Goal: Transaction & Acquisition: Download file/media

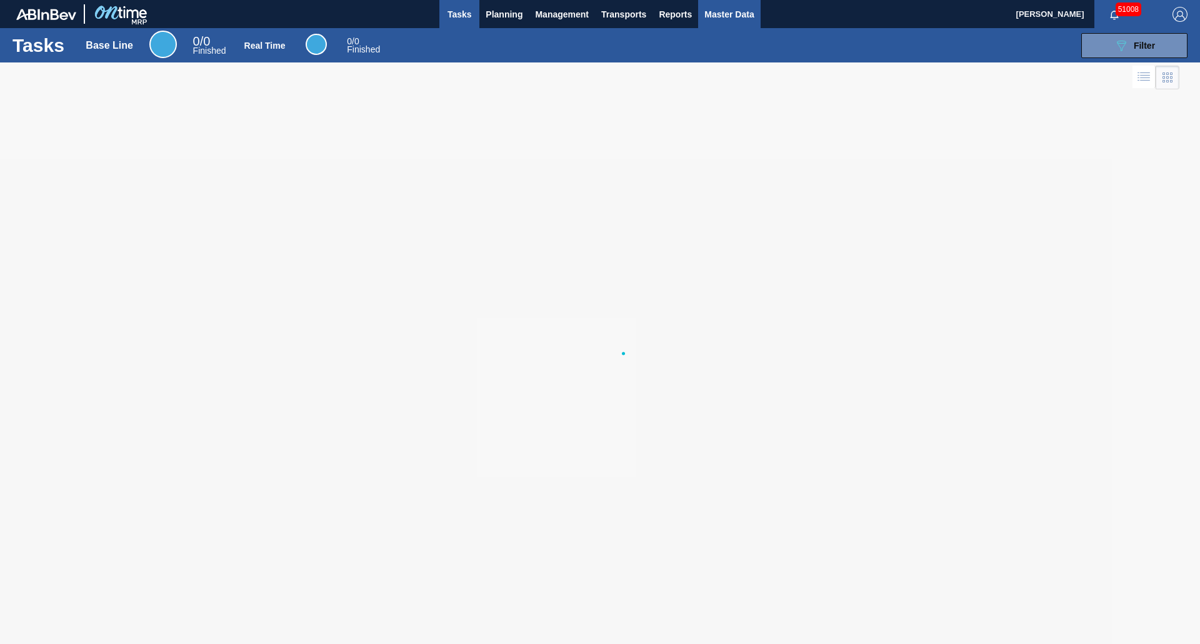
click at [727, 21] on span "Master Data" at bounding box center [728, 14] width 49 height 15
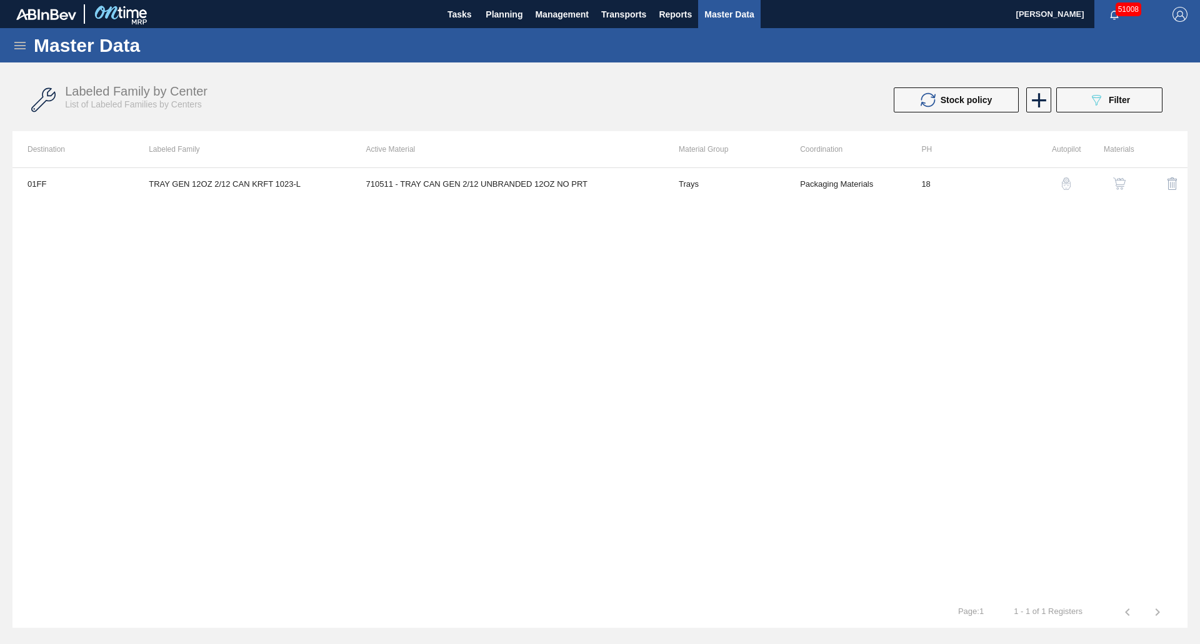
click at [26, 48] on icon at bounding box center [20, 45] width 15 height 15
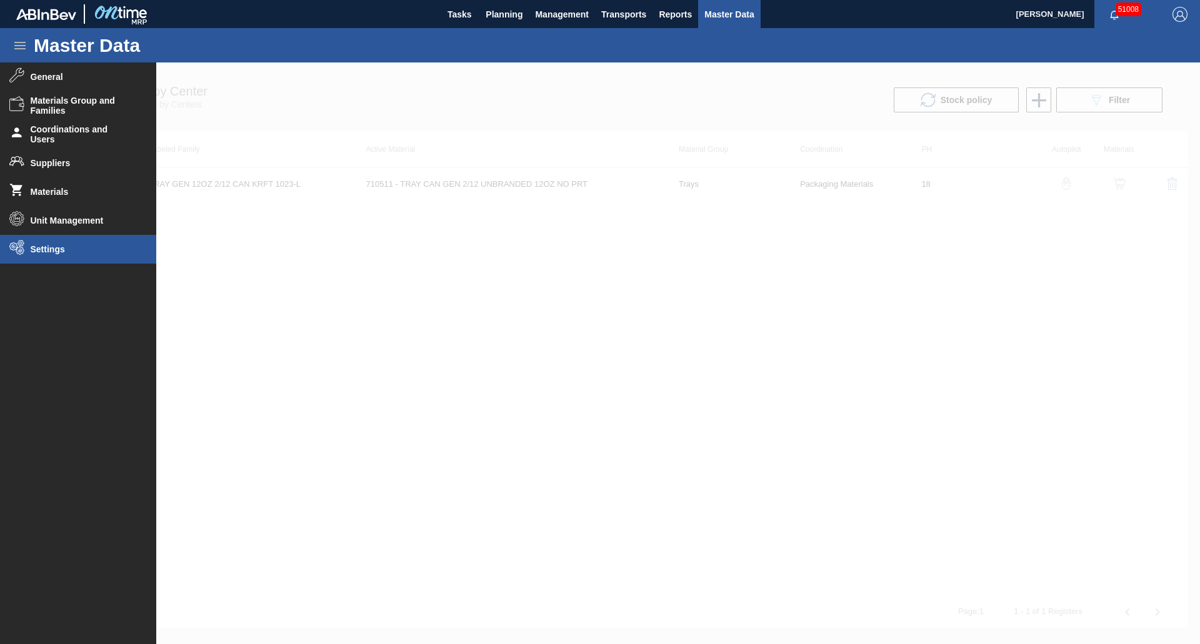
click at [59, 247] on span "Settings" at bounding box center [82, 249] width 103 height 10
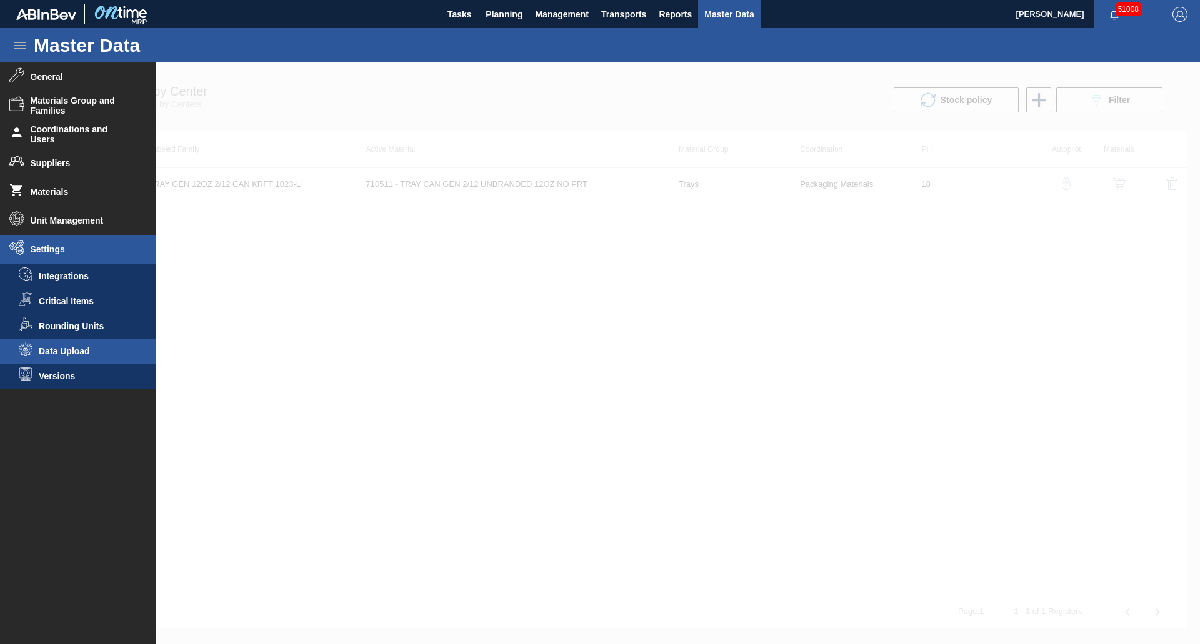
click at [92, 353] on span "Data Upload" at bounding box center [87, 351] width 96 height 10
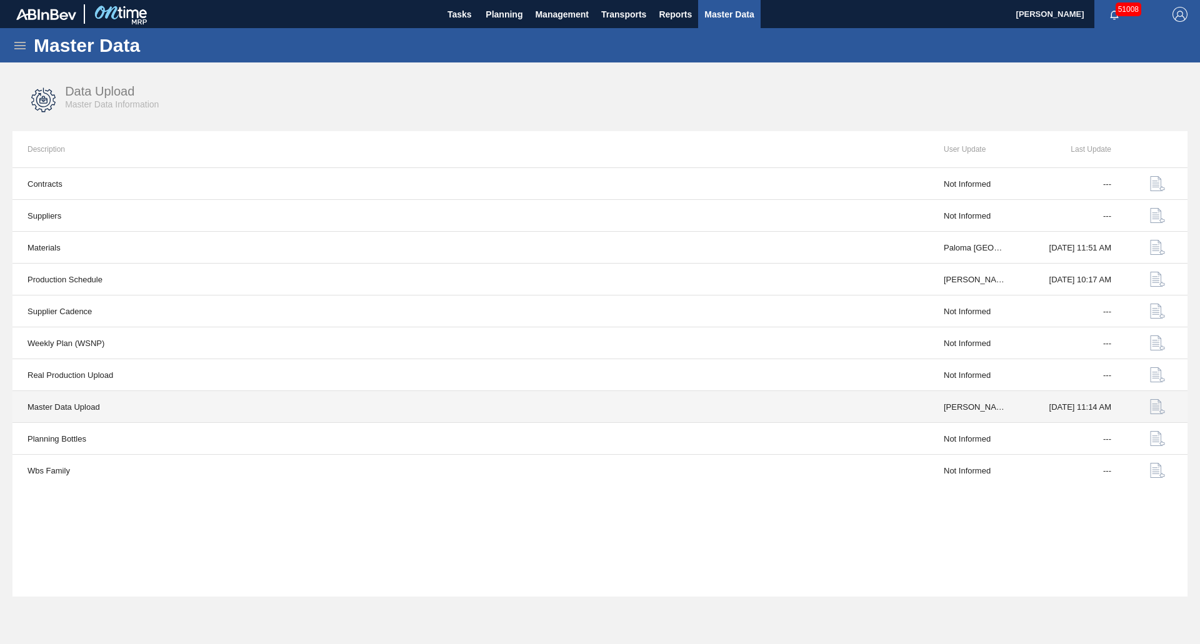
click at [1166, 406] on button "button" at bounding box center [1158, 407] width 30 height 30
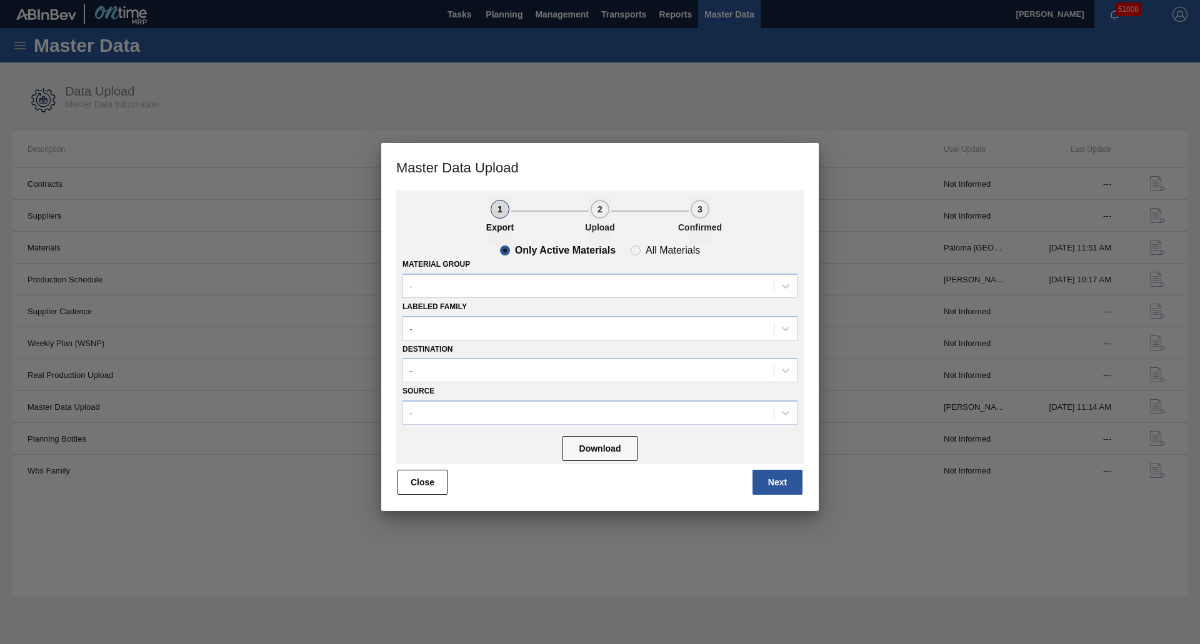
click at [633, 257] on div "Material Group -" at bounding box center [600, 277] width 395 height 43
click at [633, 254] on span "All Materials" at bounding box center [665, 251] width 69 height 10
click at [633, 254] on input "All Materials" at bounding box center [636, 251] width 20 height 20
radio input "true"
click at [0, 0] on slot "Only Active Materials" at bounding box center [0, 0] width 0 height 0
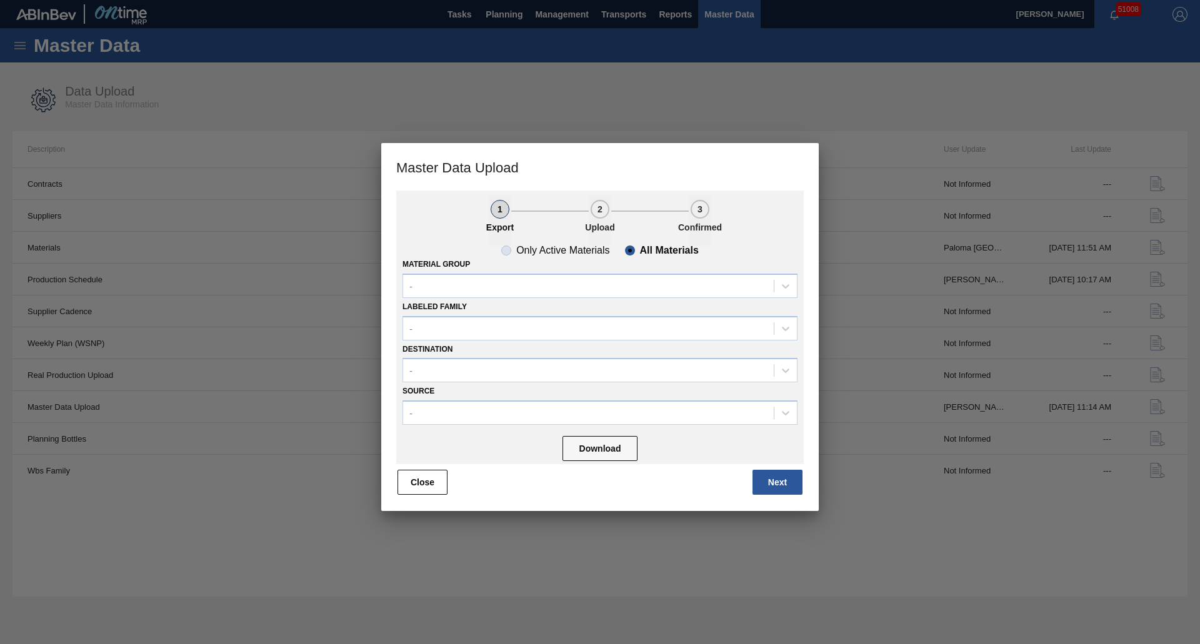
click at [516, 251] on input "Only Active Materials" at bounding box center [506, 251] width 20 height 20
radio input "true"
radio input "false"
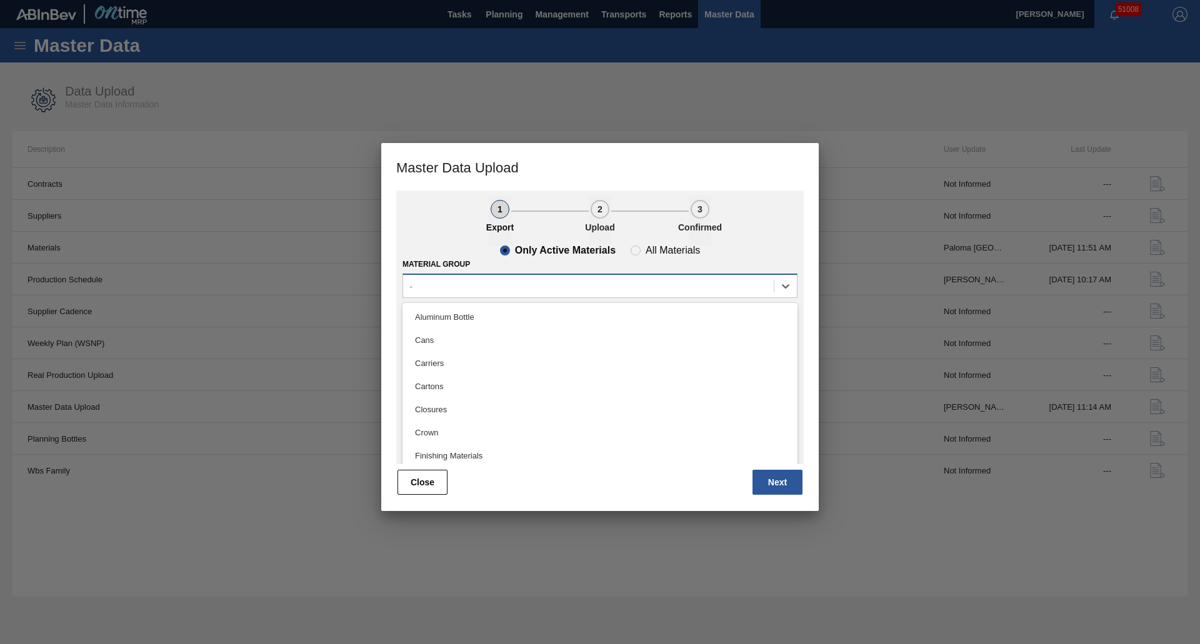
click at [489, 284] on div "-" at bounding box center [588, 286] width 371 height 18
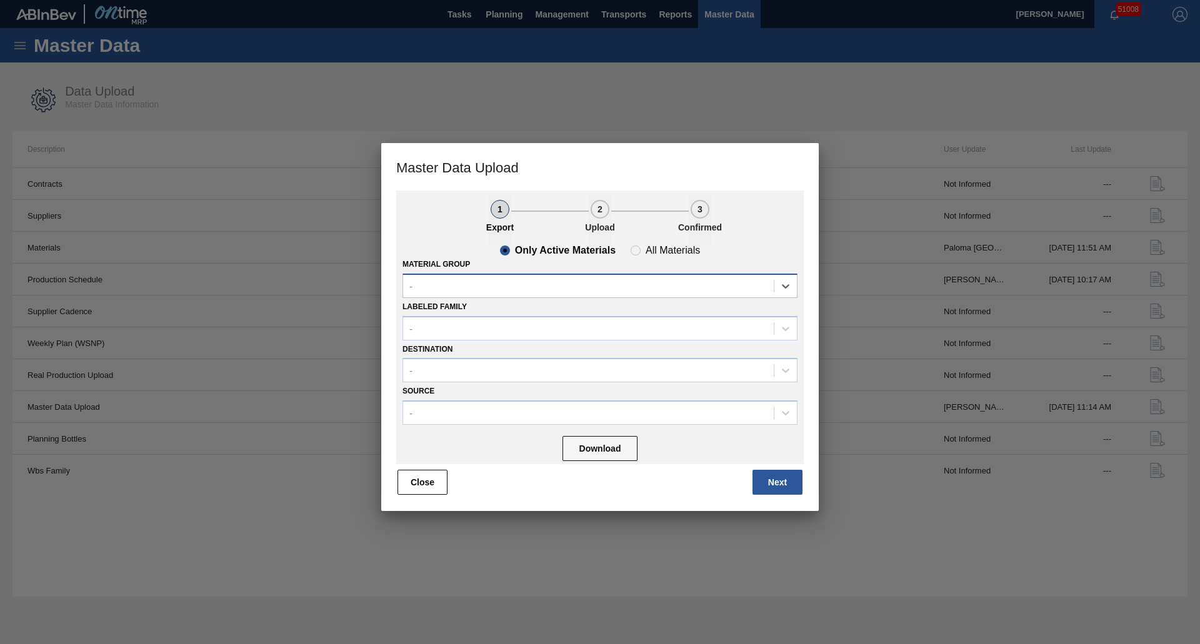
click at [488, 290] on div "-" at bounding box center [588, 286] width 371 height 18
click at [484, 297] on div "-" at bounding box center [600, 286] width 395 height 24
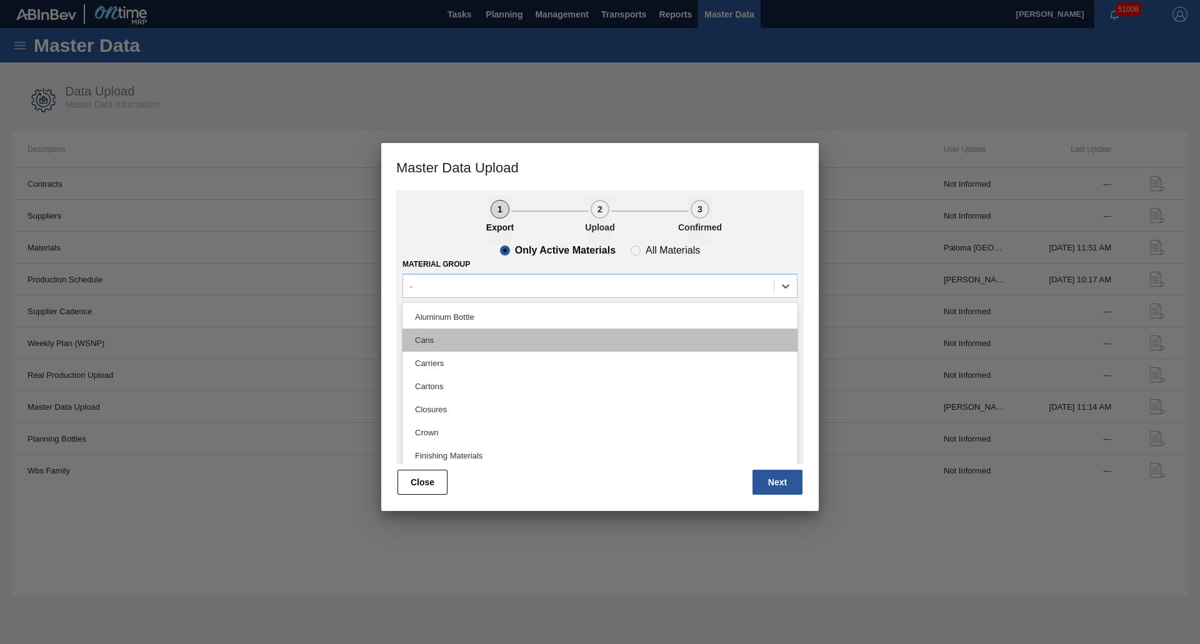
click at [439, 341] on div "Cans" at bounding box center [600, 340] width 395 height 23
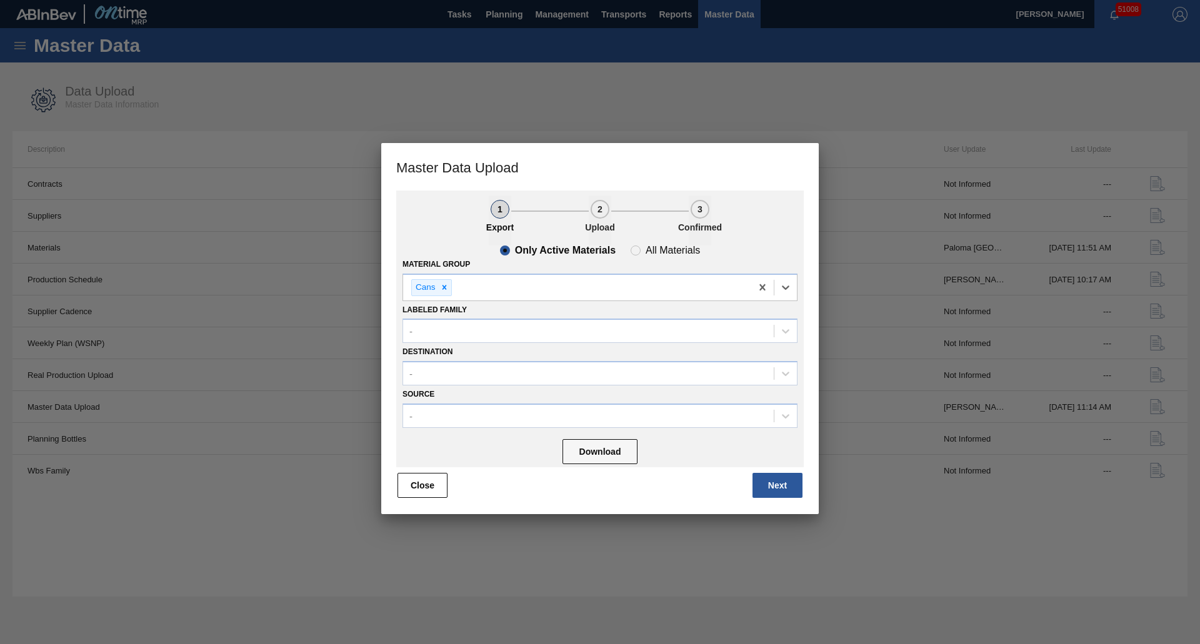
click at [439, 341] on div "-" at bounding box center [600, 331] width 395 height 24
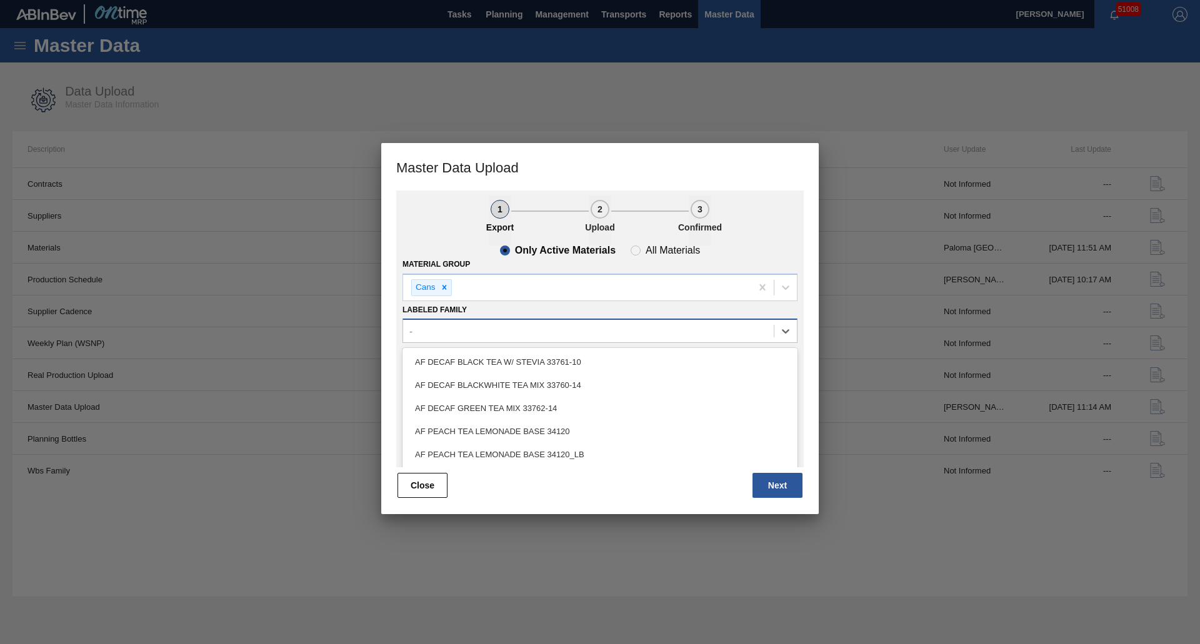
click at [470, 326] on div "-" at bounding box center [588, 332] width 371 height 18
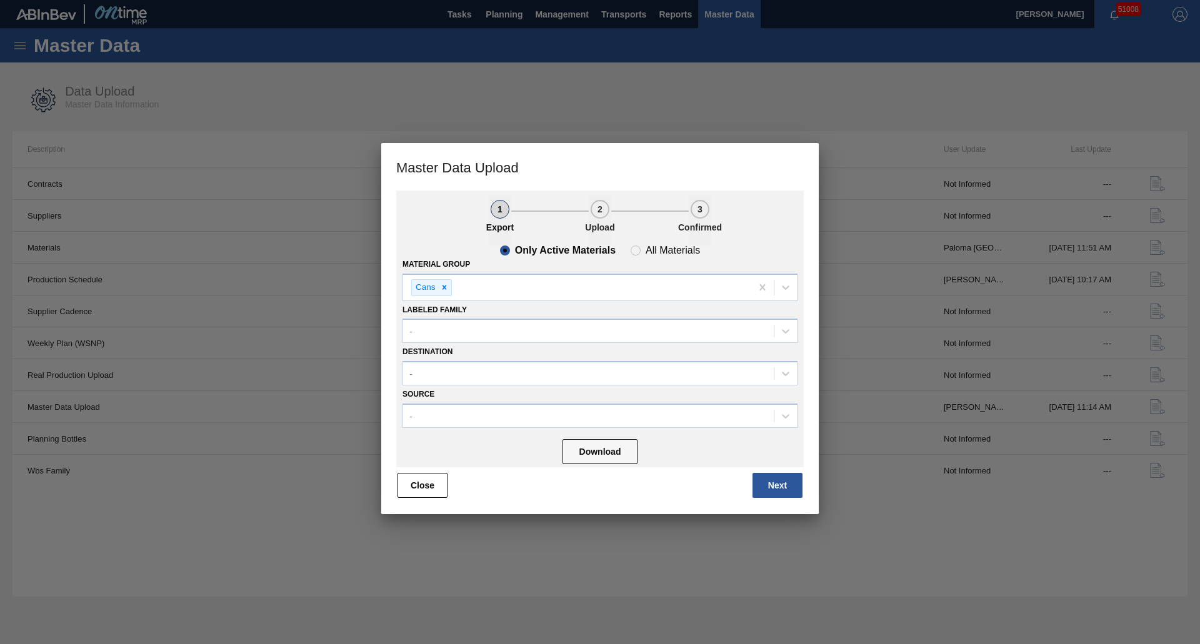
click at [461, 396] on div "Source -" at bounding box center [600, 407] width 395 height 43
click at [458, 381] on div "-" at bounding box center [588, 374] width 371 height 18
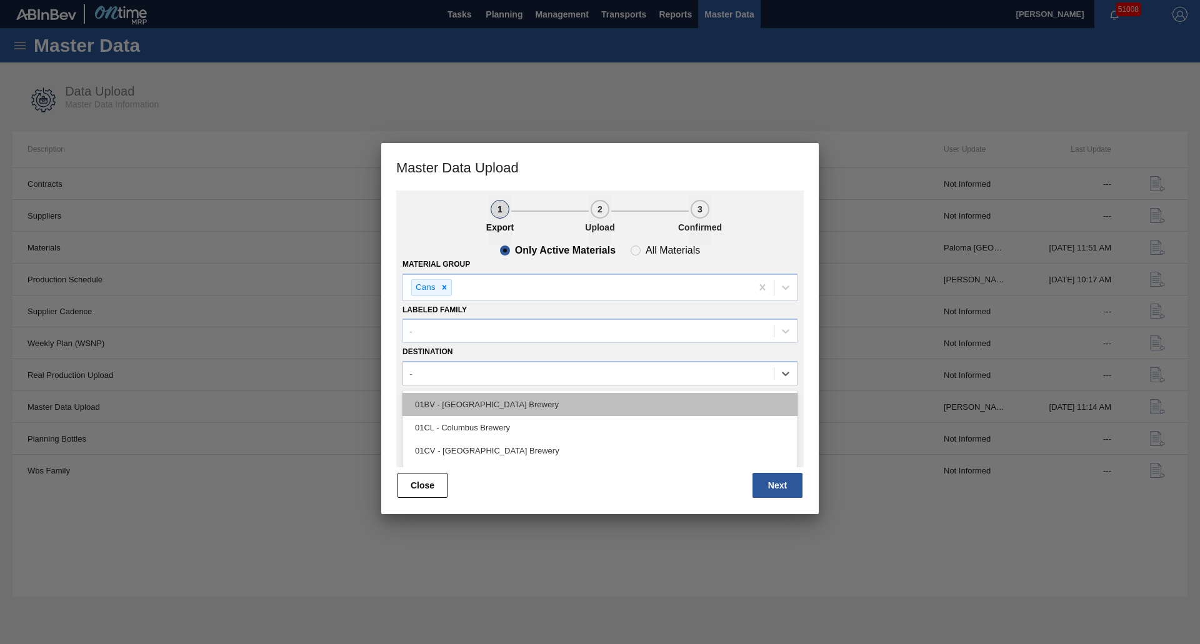
scroll to position [95, 0]
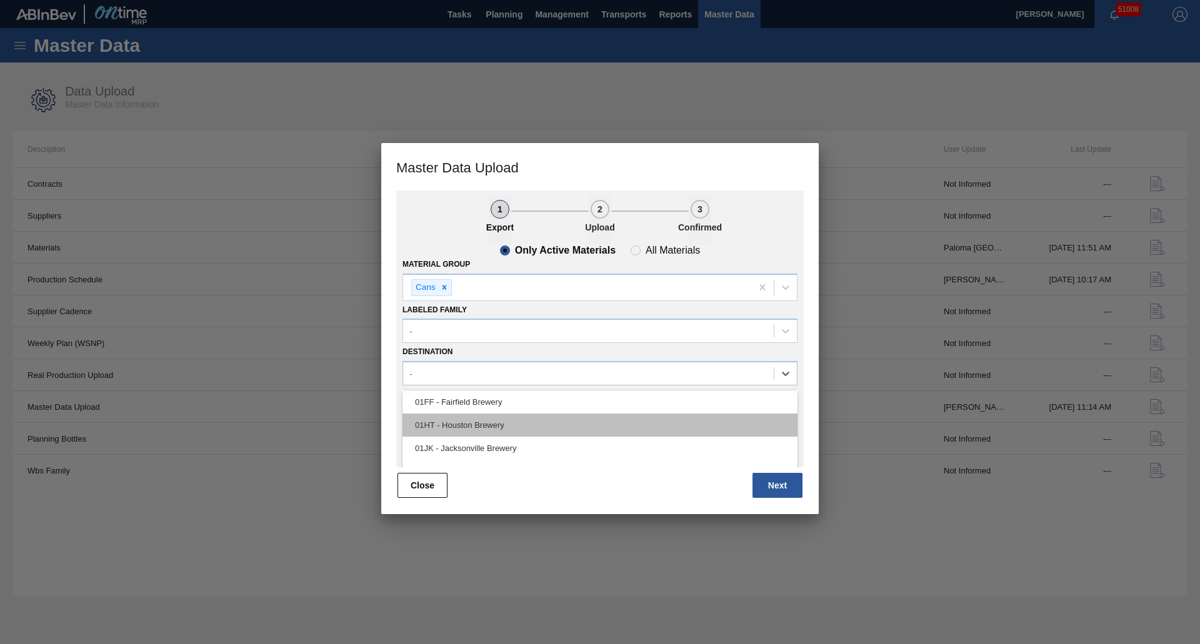
click at [489, 426] on div "01HT - Houston Brewery" at bounding box center [600, 425] width 395 height 23
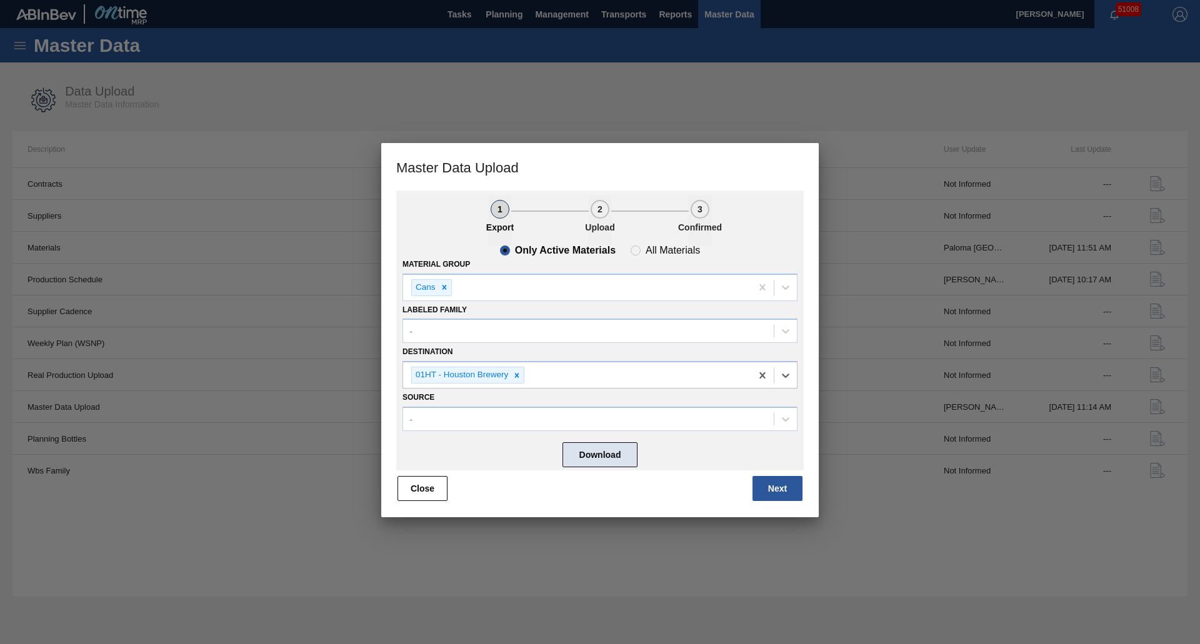
click at [614, 454] on button "Download" at bounding box center [600, 455] width 75 height 25
click at [517, 374] on icon at bounding box center [517, 375] width 9 height 9
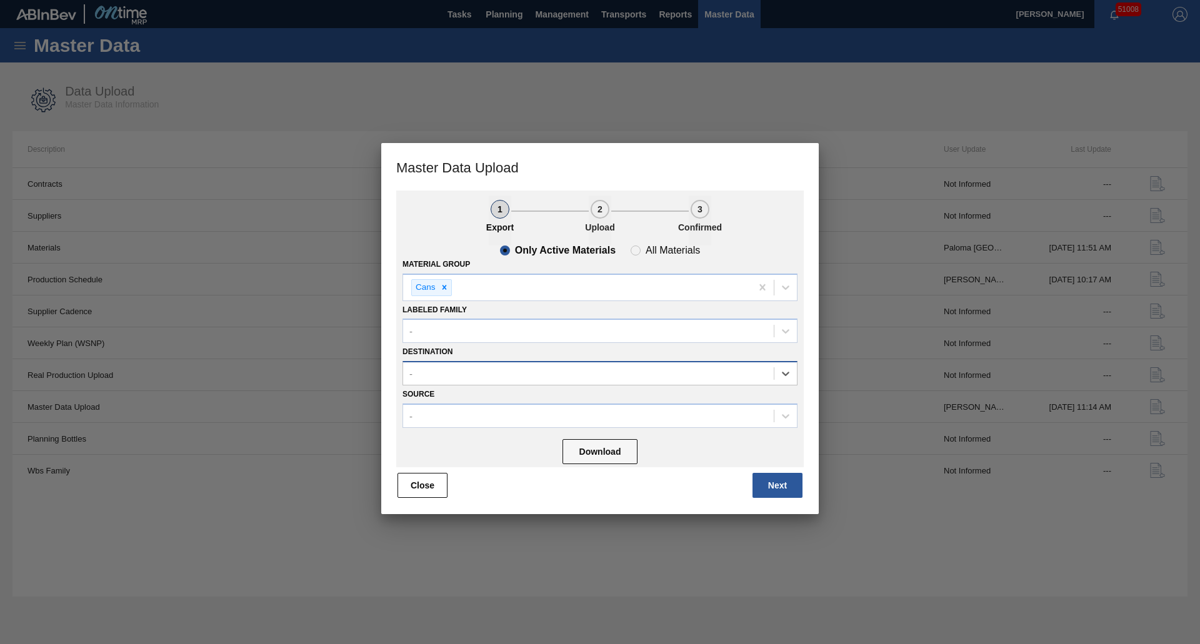
click at [517, 374] on div "-" at bounding box center [588, 374] width 371 height 18
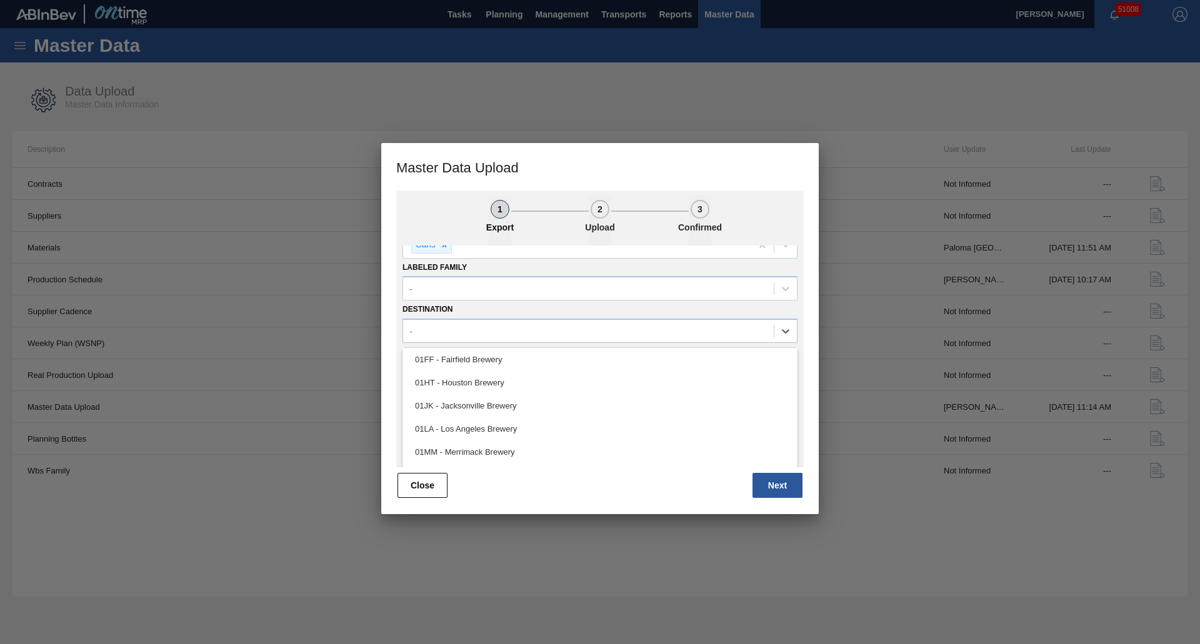
scroll to position [111, 0]
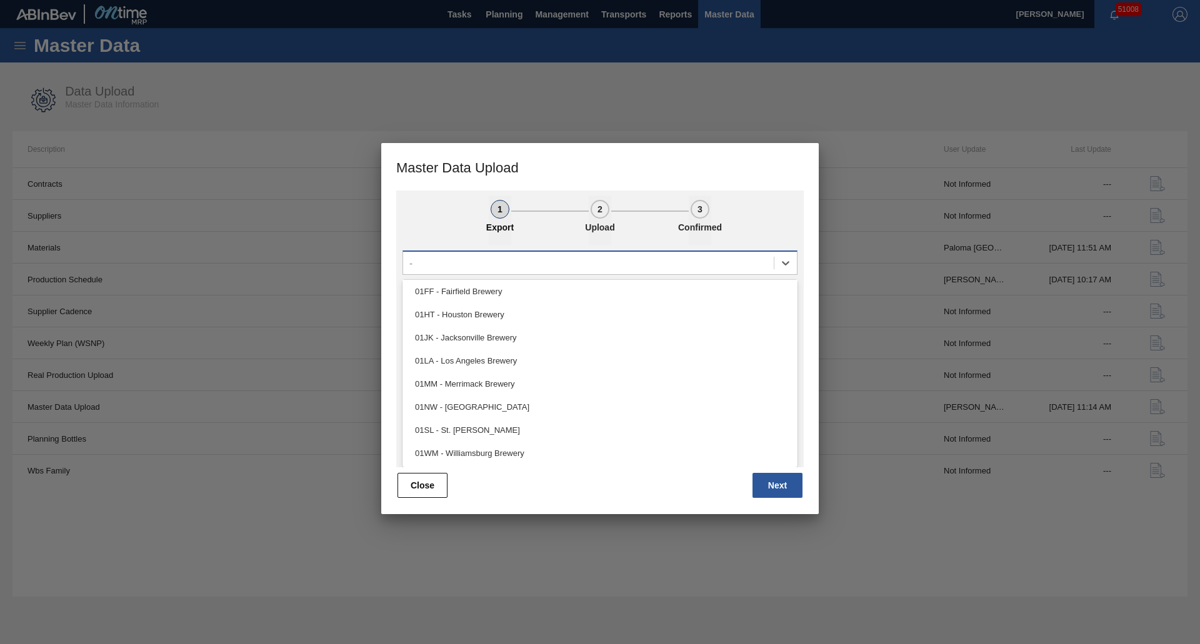
click at [461, 389] on div "01MM - Merrimack Brewery" at bounding box center [600, 384] width 395 height 23
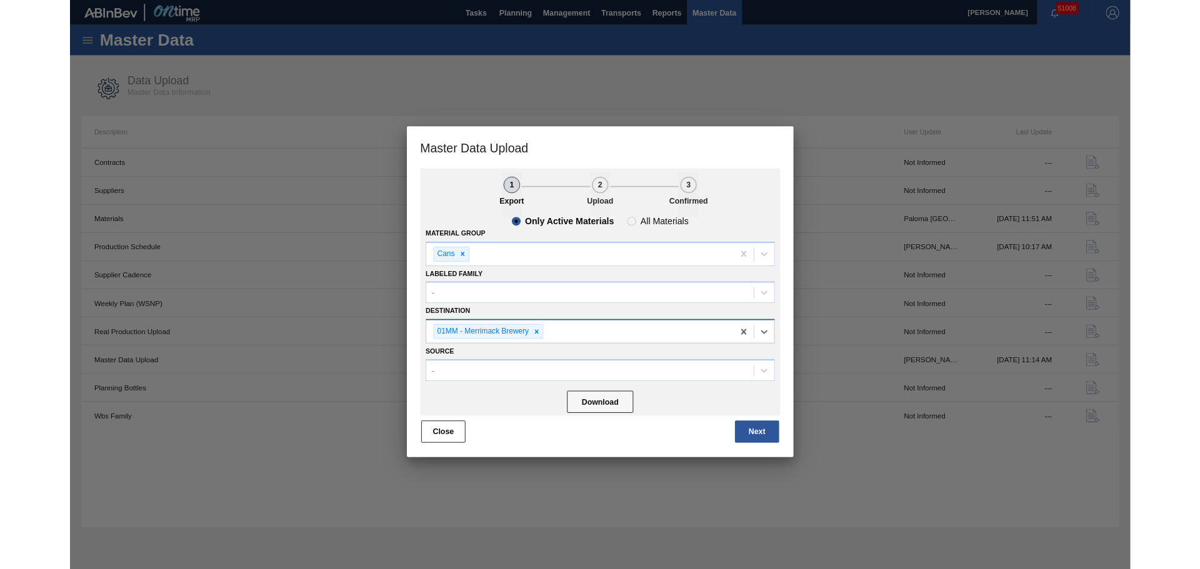
scroll to position [0, 0]
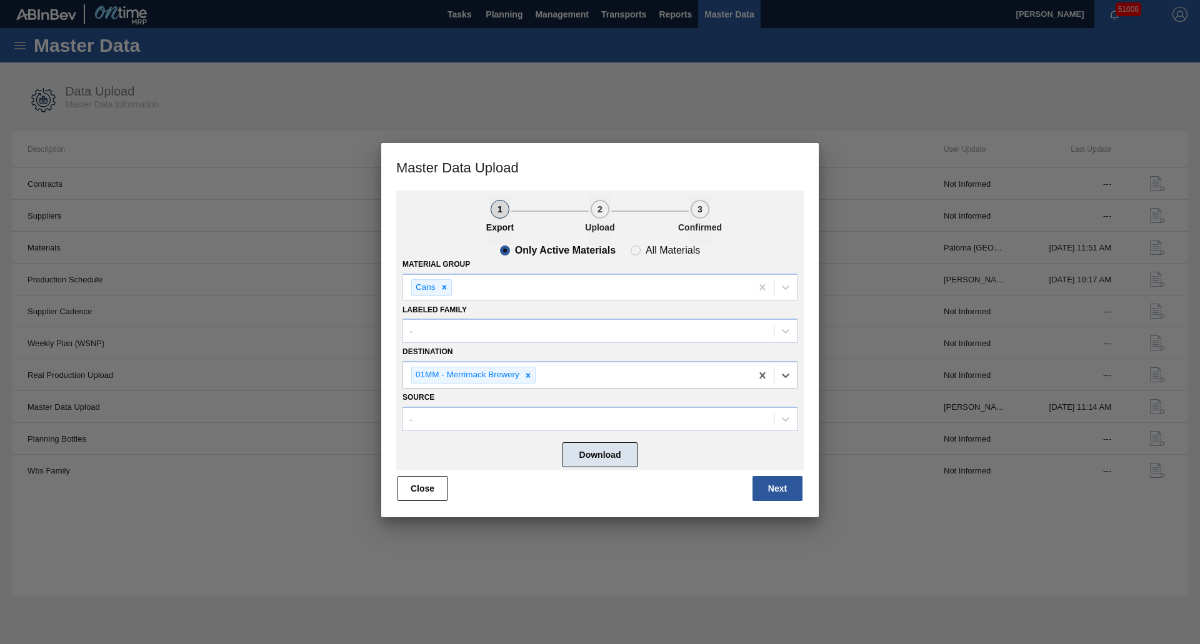
click at [585, 448] on button "Download" at bounding box center [600, 455] width 75 height 25
